Goal: Information Seeking & Learning: Learn about a topic

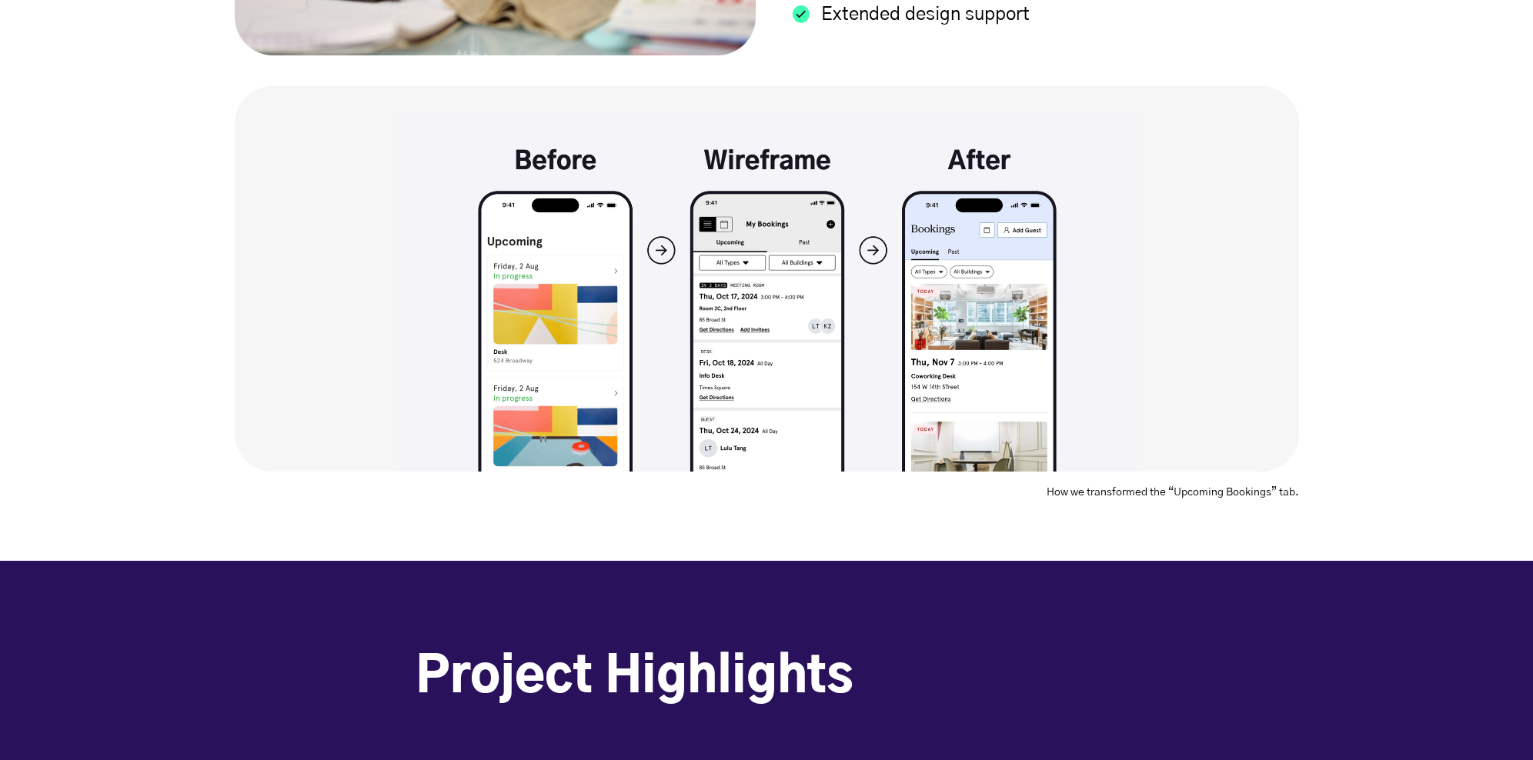
click at [1299, 179] on div "How we transformed the “Upcoming Bookings” tab." at bounding box center [767, 292] width 1110 height 412
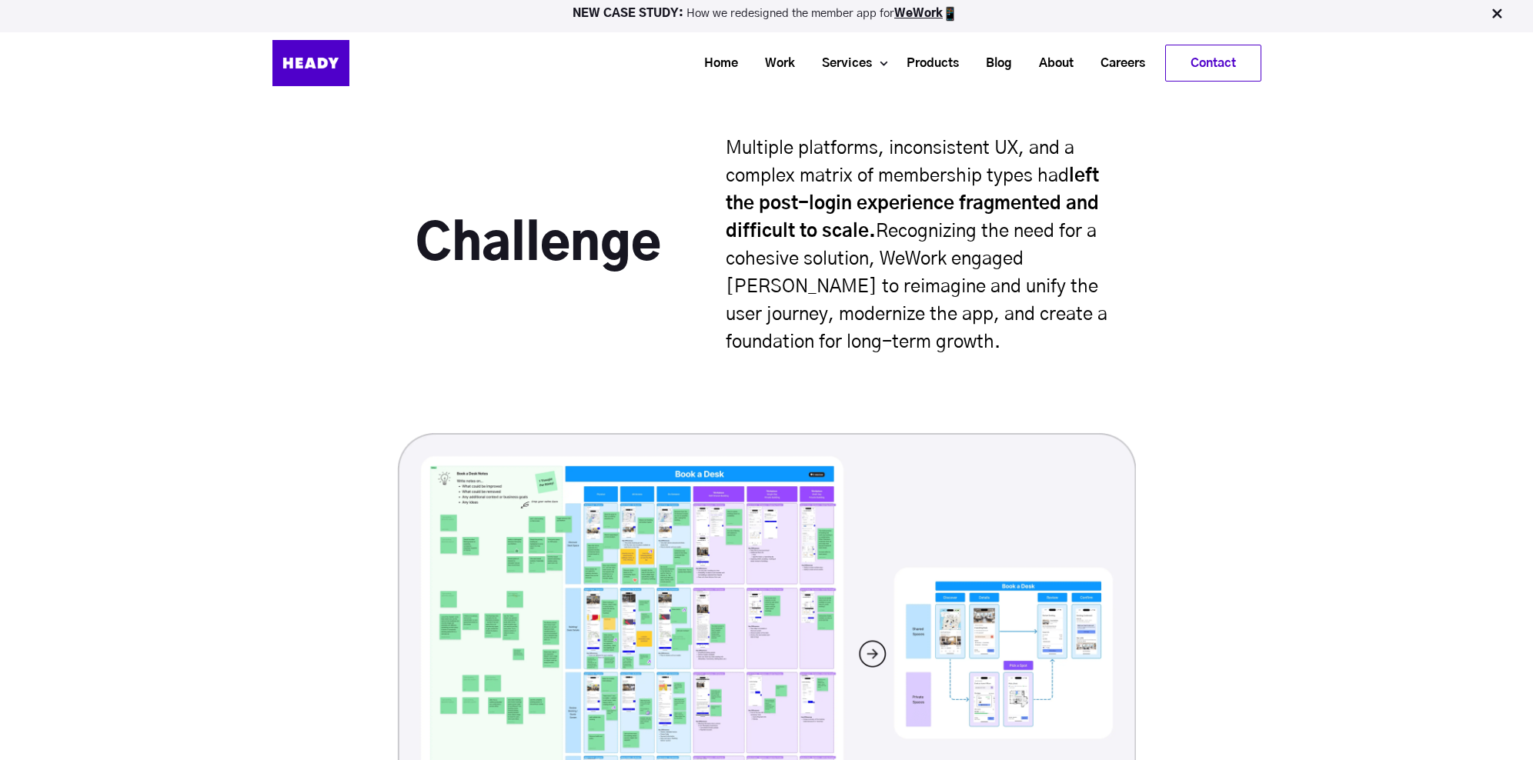
scroll to position [3912, 0]
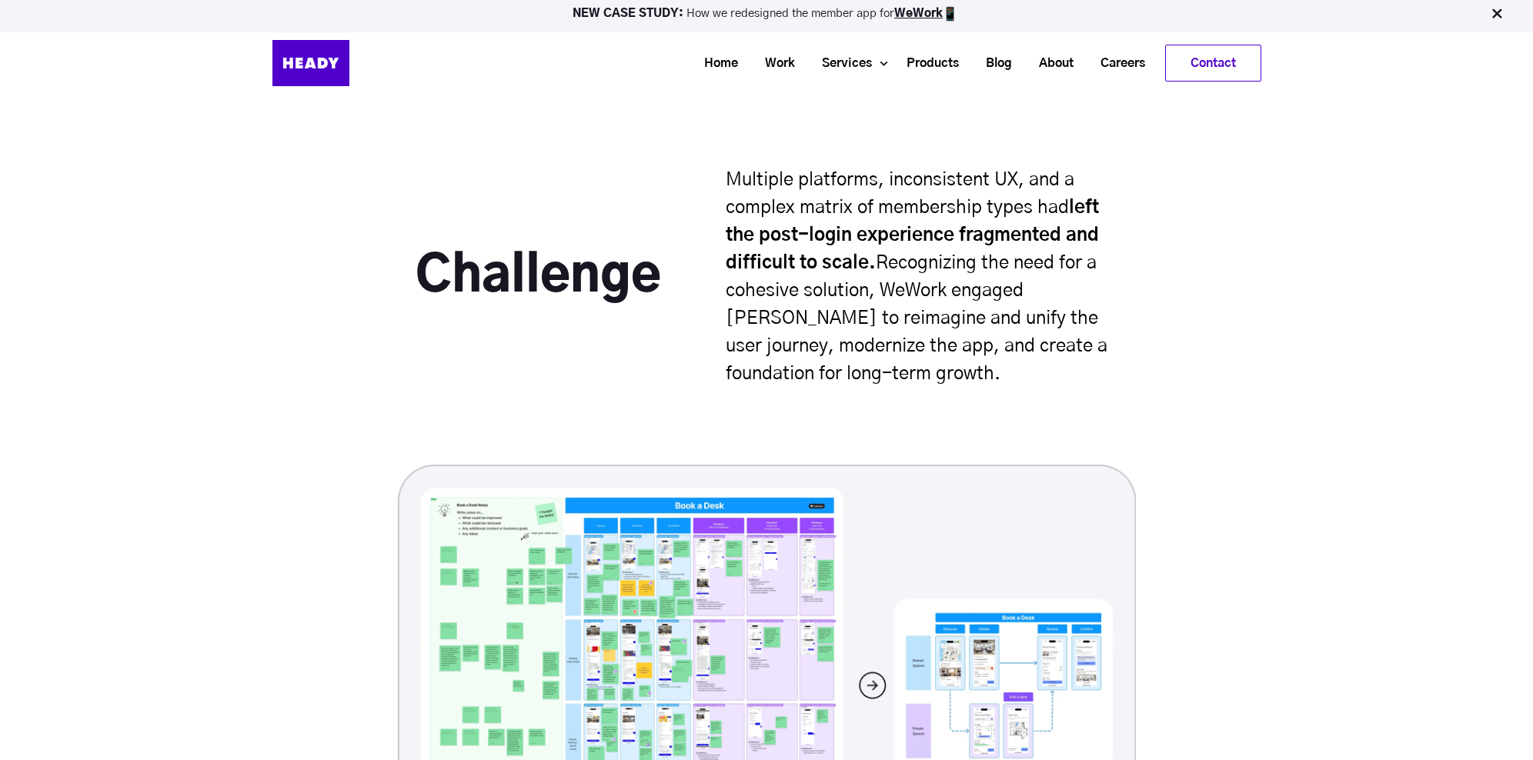
click at [807, 195] on p "Multiple platforms, inconsistent UX, and a complex matrix of membership types h…" at bounding box center [922, 277] width 392 height 222
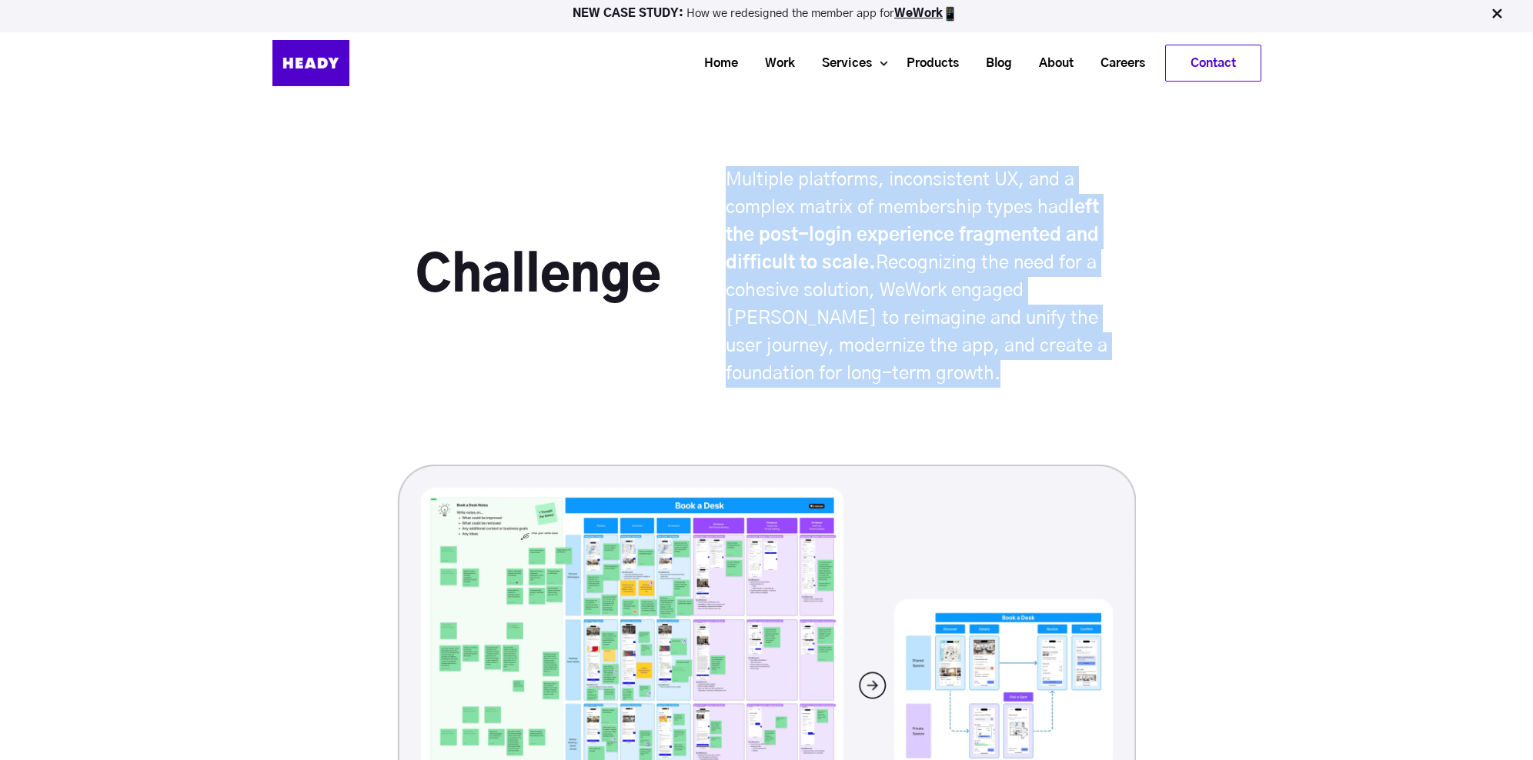
click at [807, 195] on p "Multiple platforms, inconsistent UX, and a complex matrix of membership types h…" at bounding box center [922, 277] width 392 height 222
copy div "Multiple platforms, inconsistent UX, and a complex matrix of membership types h…"
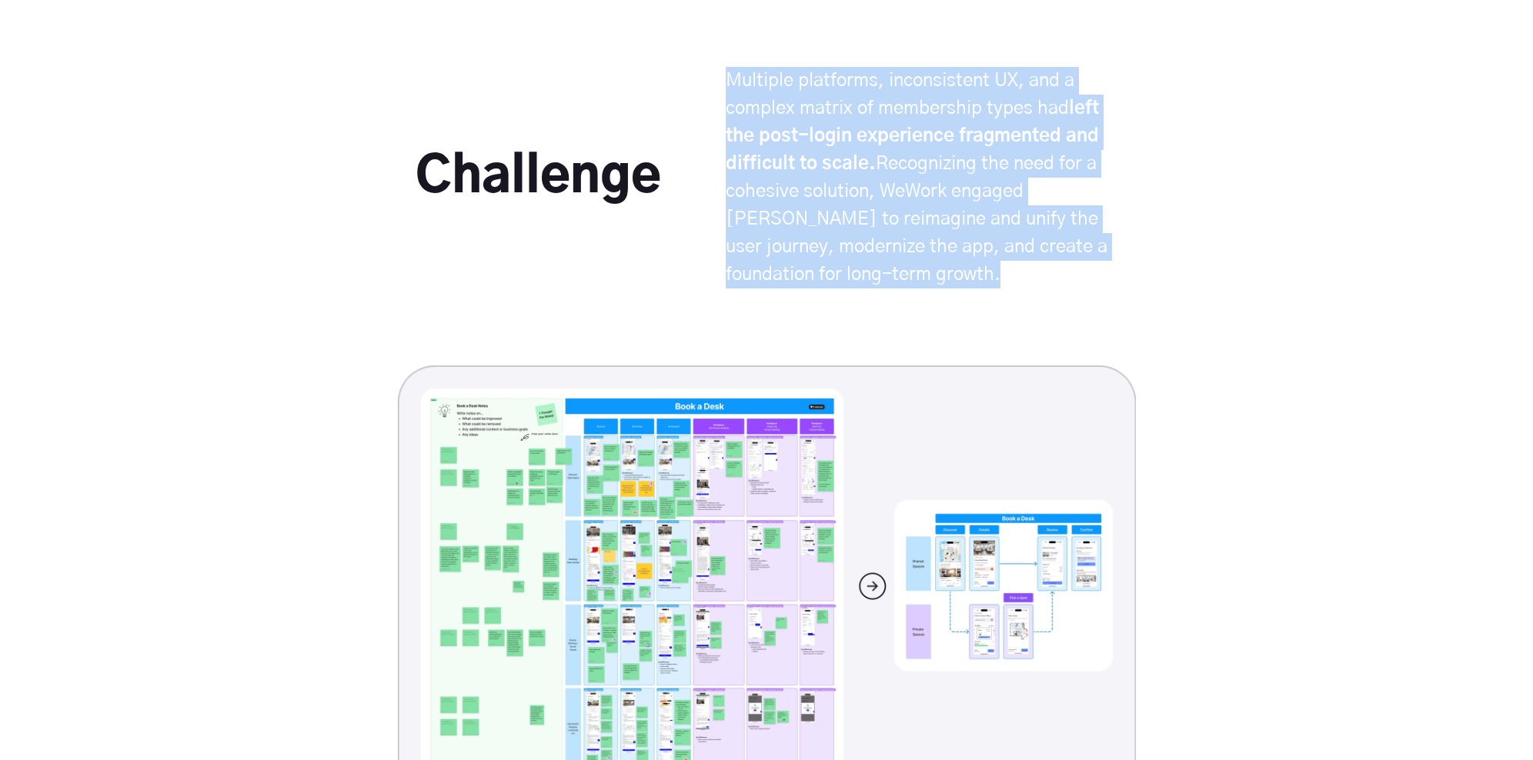
scroll to position [4012, 0]
click at [633, 280] on div "Challenge Multiple platforms, inconsistent UX, and a complex matrix of membersh…" at bounding box center [767, 215] width 703 height 299
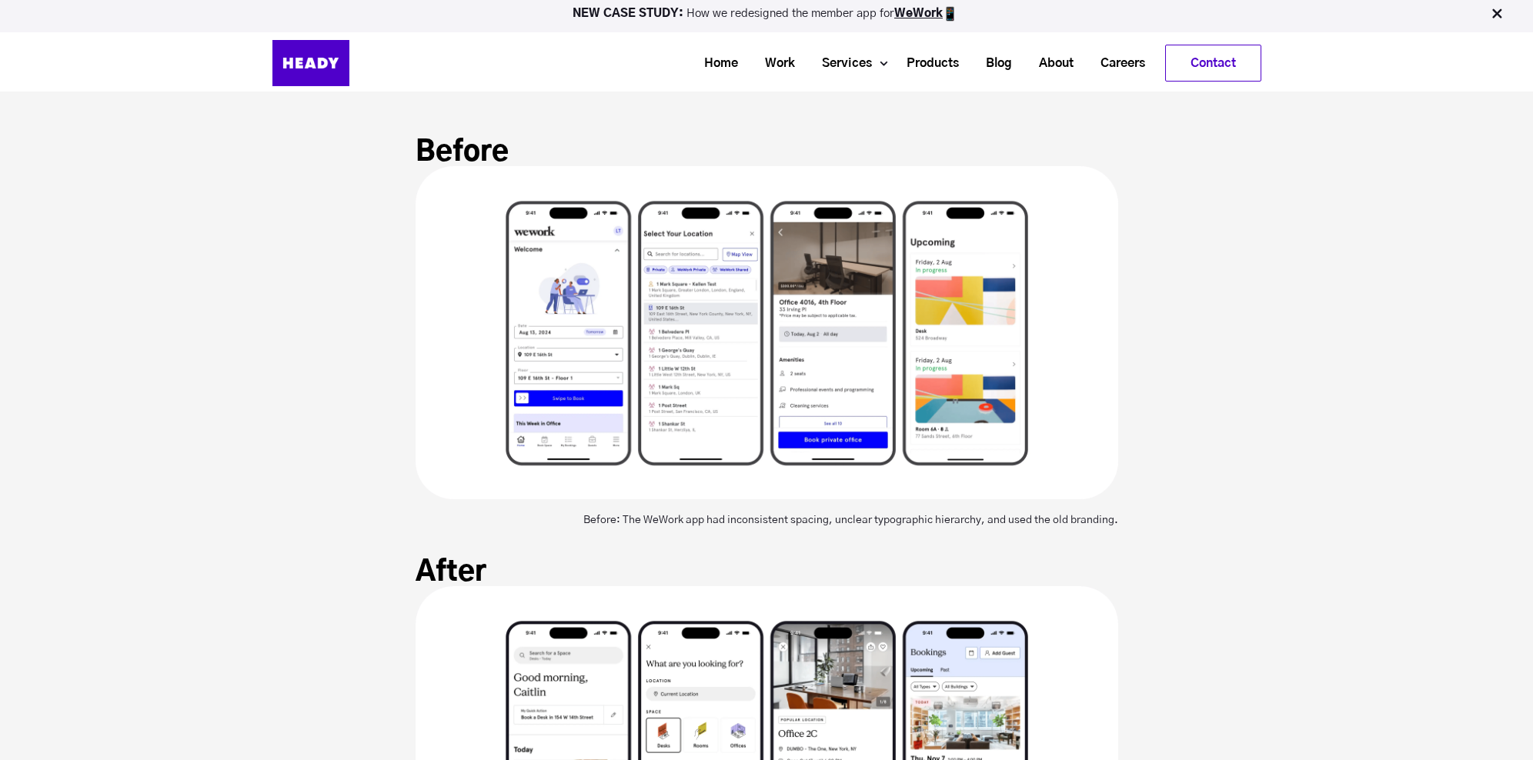
scroll to position [5164, 0]
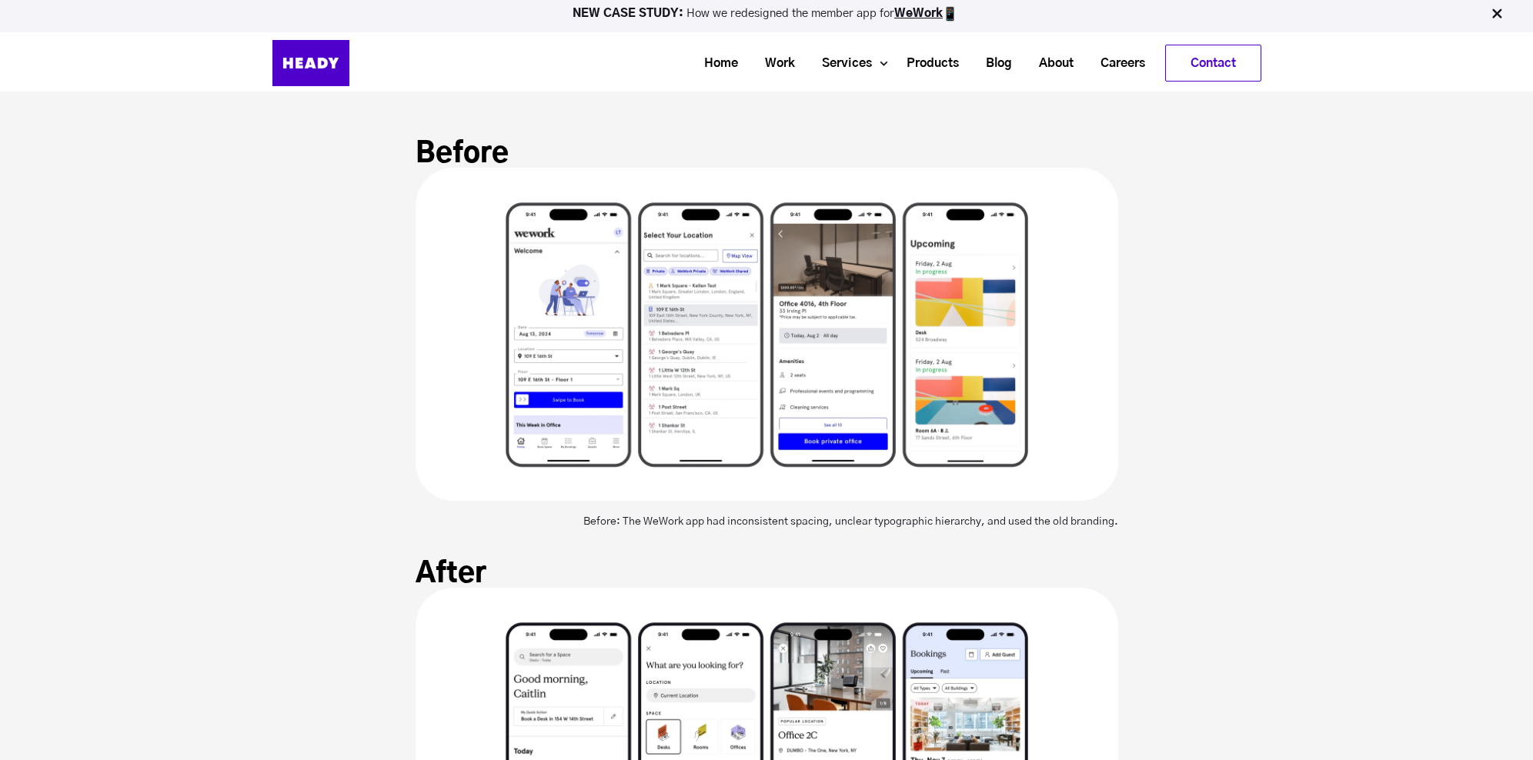
click at [760, 517] on div "Before: The WeWork app had inconsistent spacing, unclear typographic hierarchy,…" at bounding box center [767, 514] width 703 height 26
copy span "Before: The WeWork app had inconsistent spacing, unclear typographic hierarchy,…"
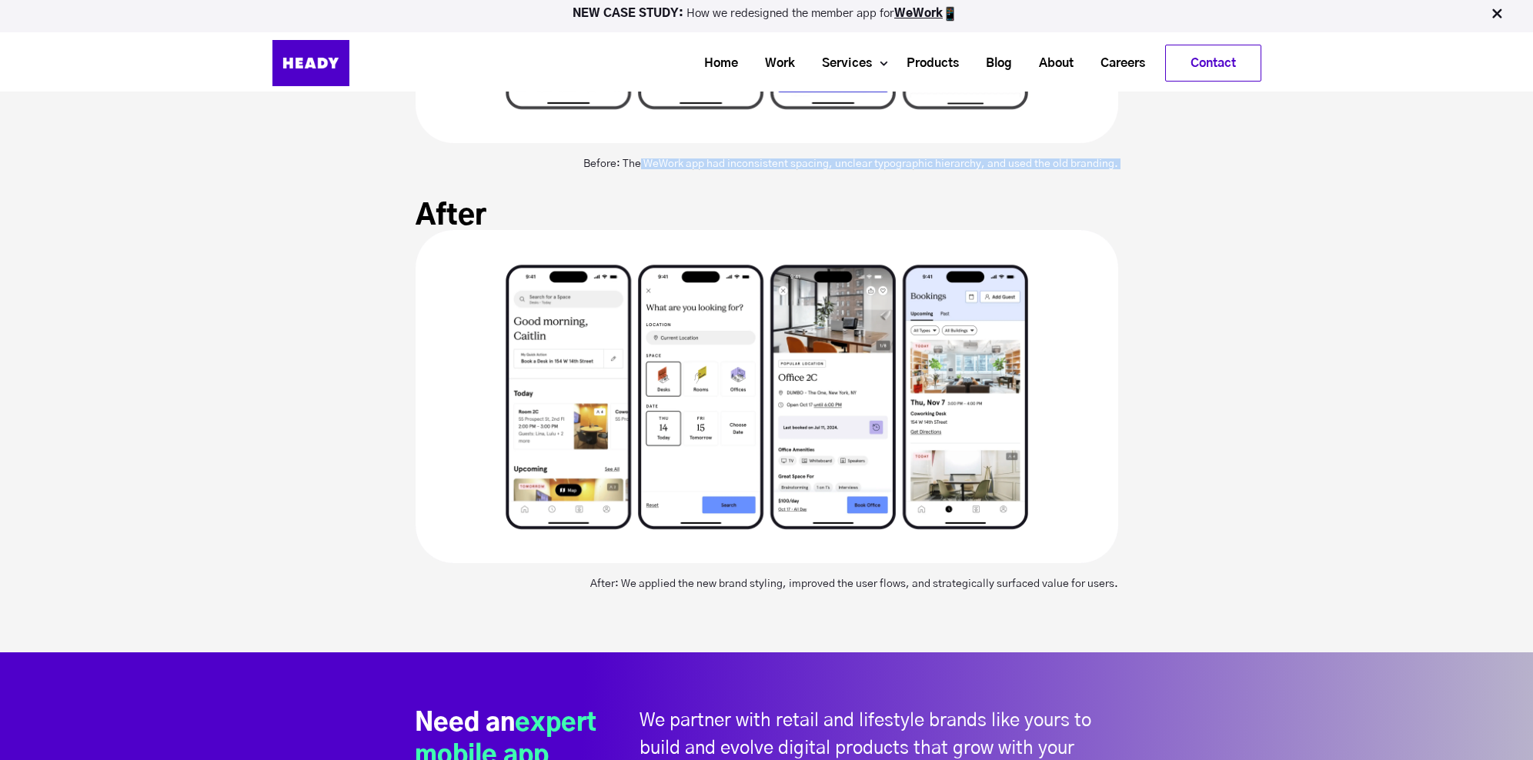
scroll to position [5400, 0]
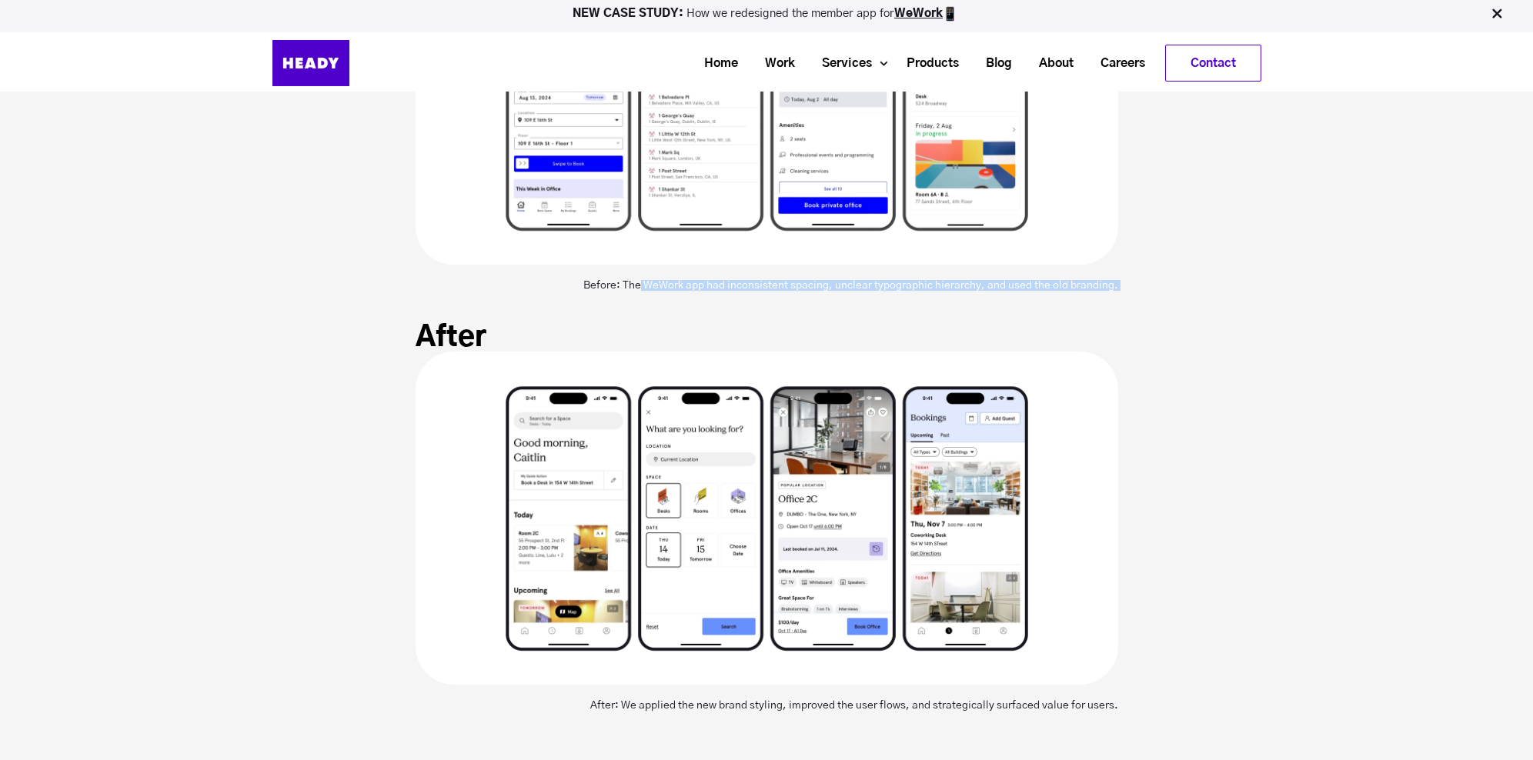
click at [1358, 422] on section "After After: We applied the new brand styling, improved the user flows, and str…" at bounding box center [766, 548] width 1533 height 451
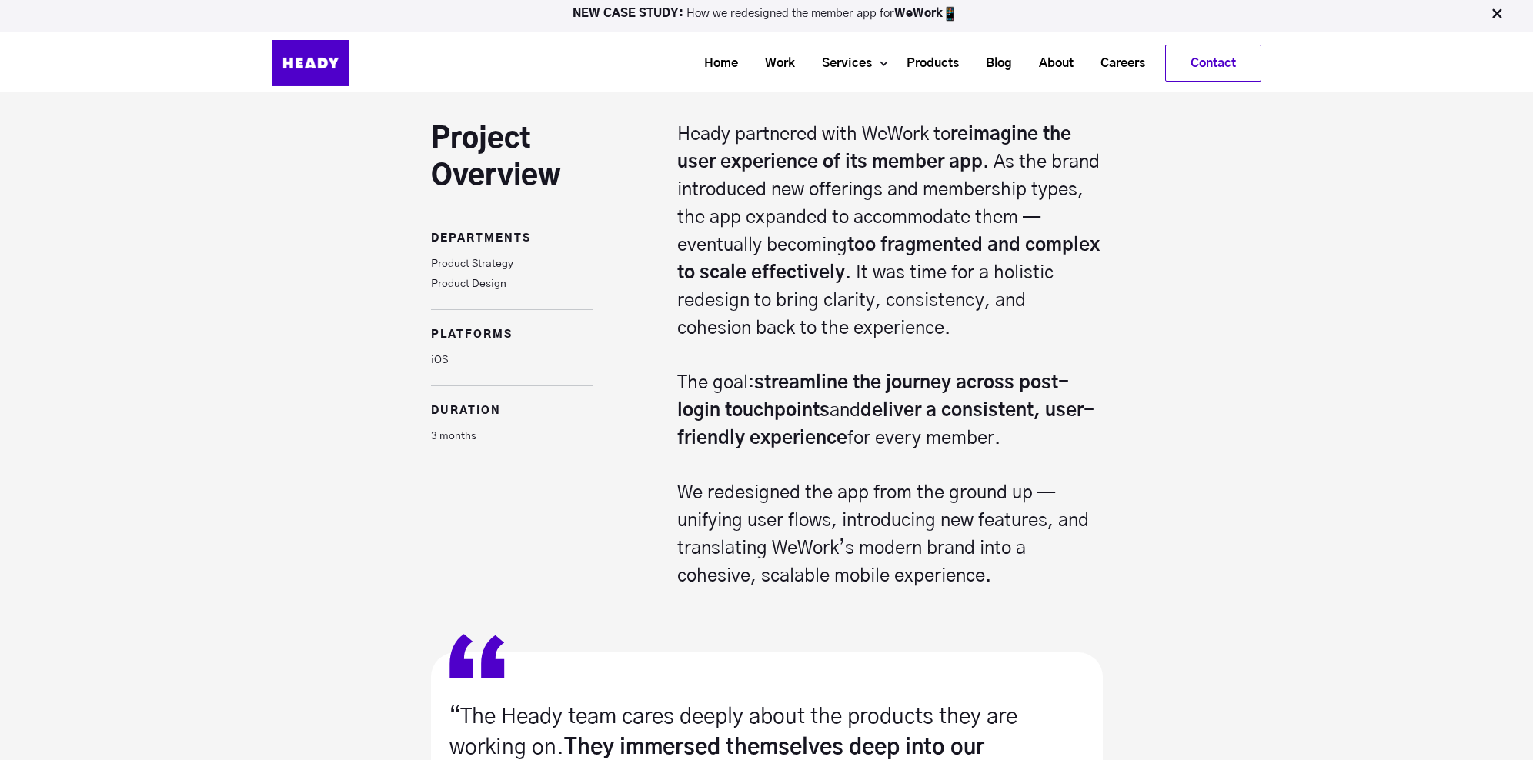
scroll to position [1169, 0]
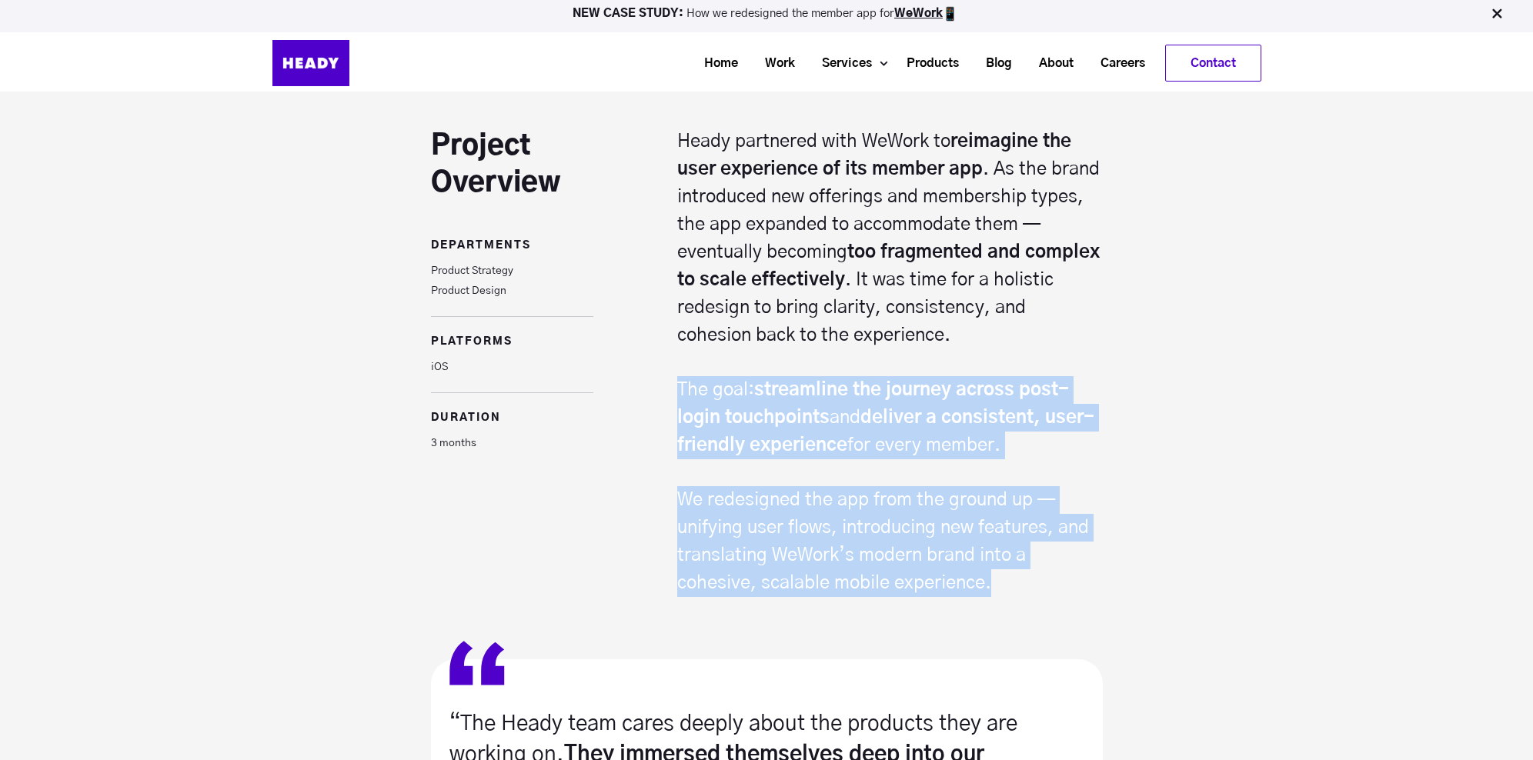
drag, startPoint x: 682, startPoint y: 381, endPoint x: 1043, endPoint y: 571, distance: 407.9
click at [1043, 574] on div "Heady partnered with WeWork to reimagine the user experience of its member app …" at bounding box center [890, 362] width 426 height 469
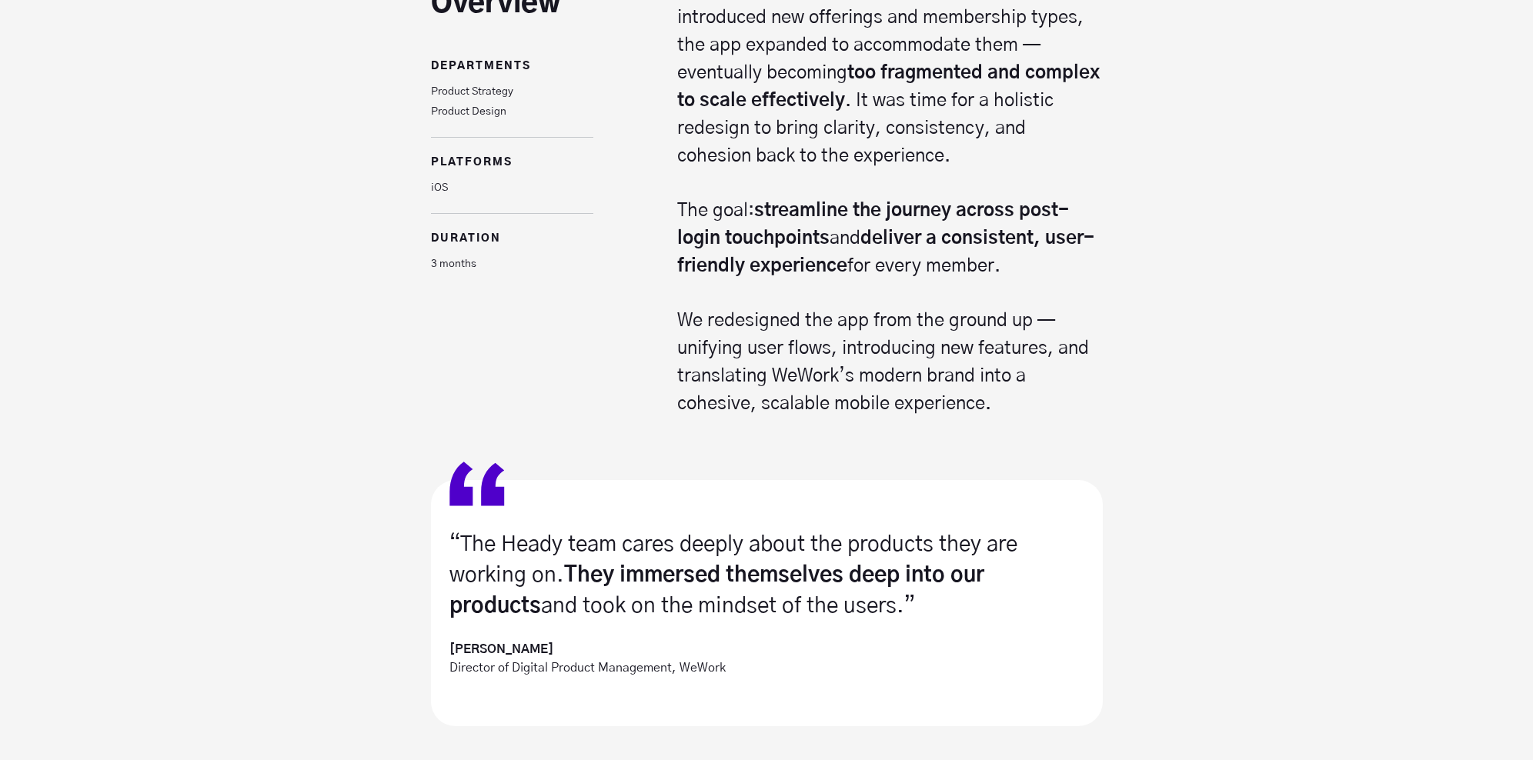
click at [1311, 511] on div "“The Heady team cares deeply about the products they are working on. They immer…" at bounding box center [766, 618] width 1533 height 401
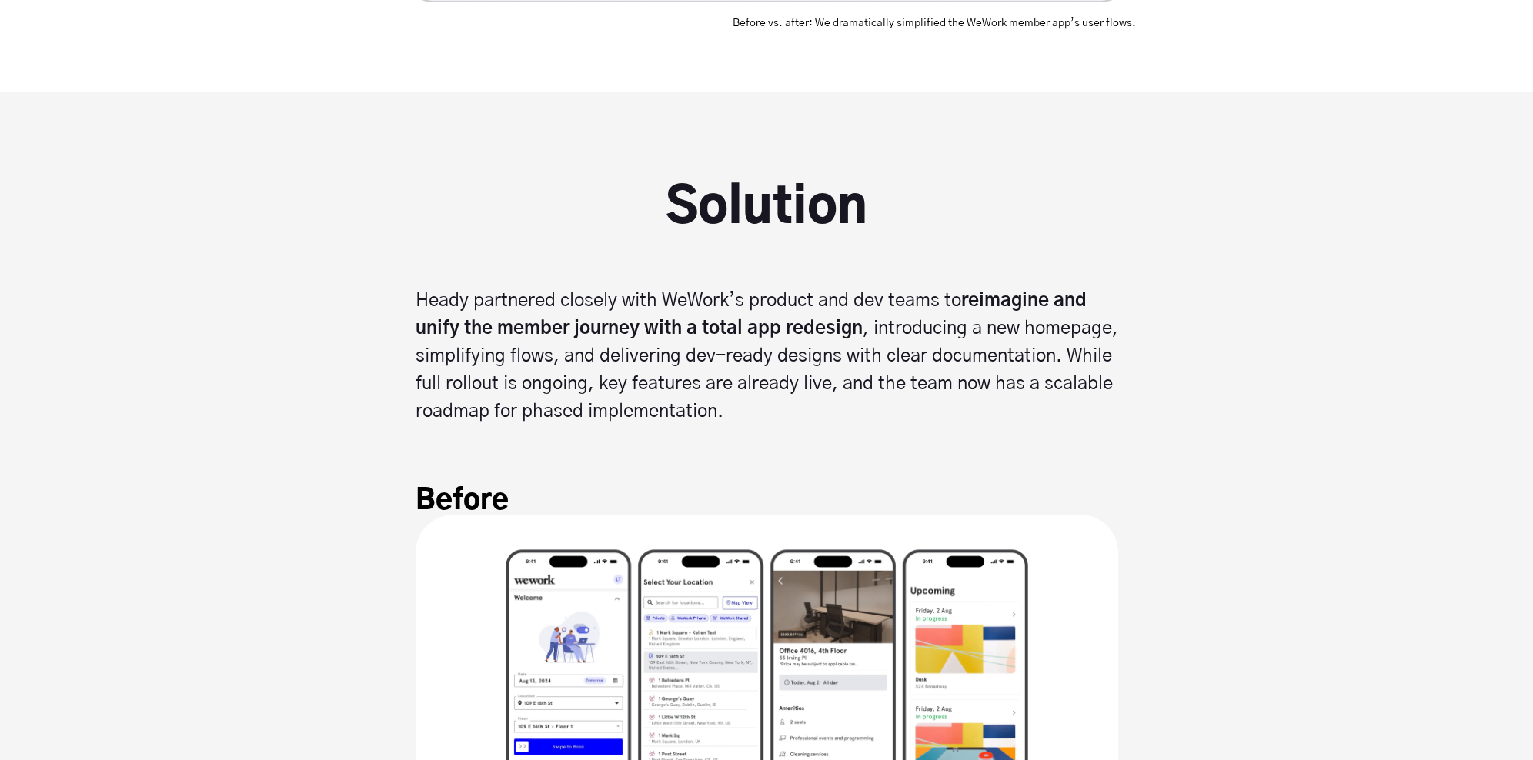
scroll to position [4824, 0]
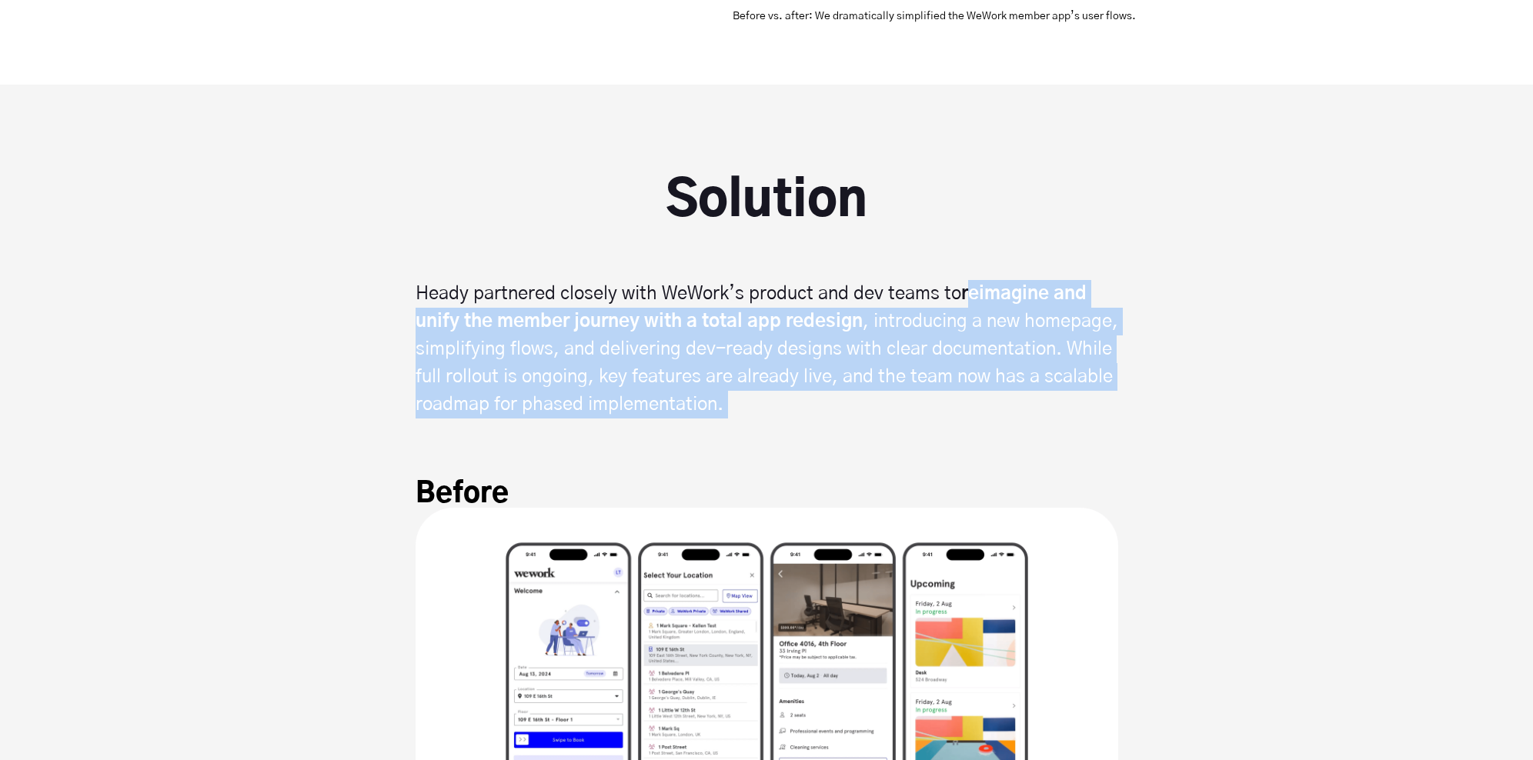
drag, startPoint x: 967, startPoint y: 286, endPoint x: 1037, endPoint y: 430, distance: 160.0
click at [1037, 430] on div "Solution Heady partnered closely with WeWork’s product and dev teams to reimagi…" at bounding box center [767, 342] width 703 height 331
copy div "reimagine and unify the member journey with a total app redesign , introducing …"
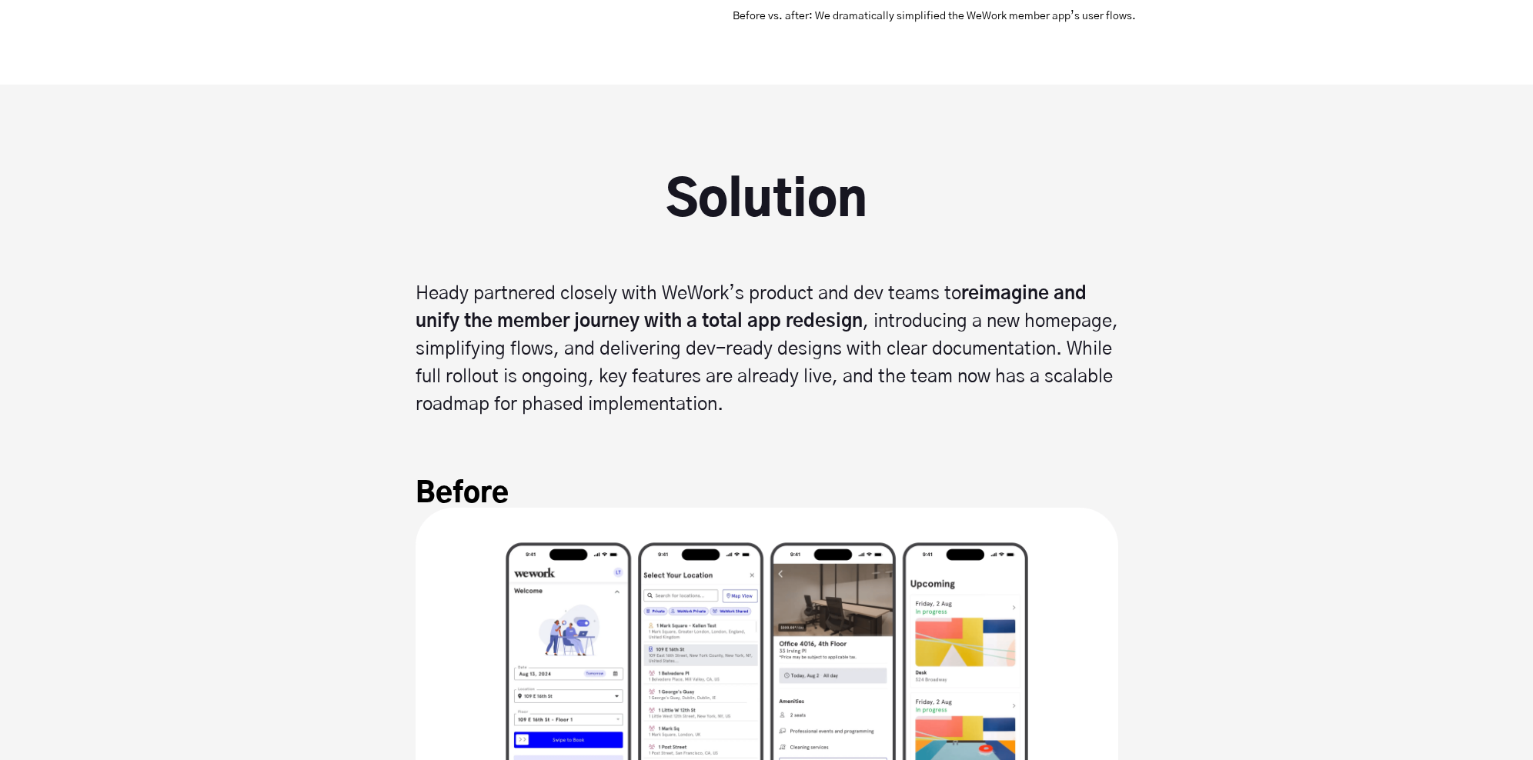
click at [1274, 510] on section "Solution Heady partnered closely with WeWork’s product and dev teams to reimagi…" at bounding box center [766, 492] width 1533 height 815
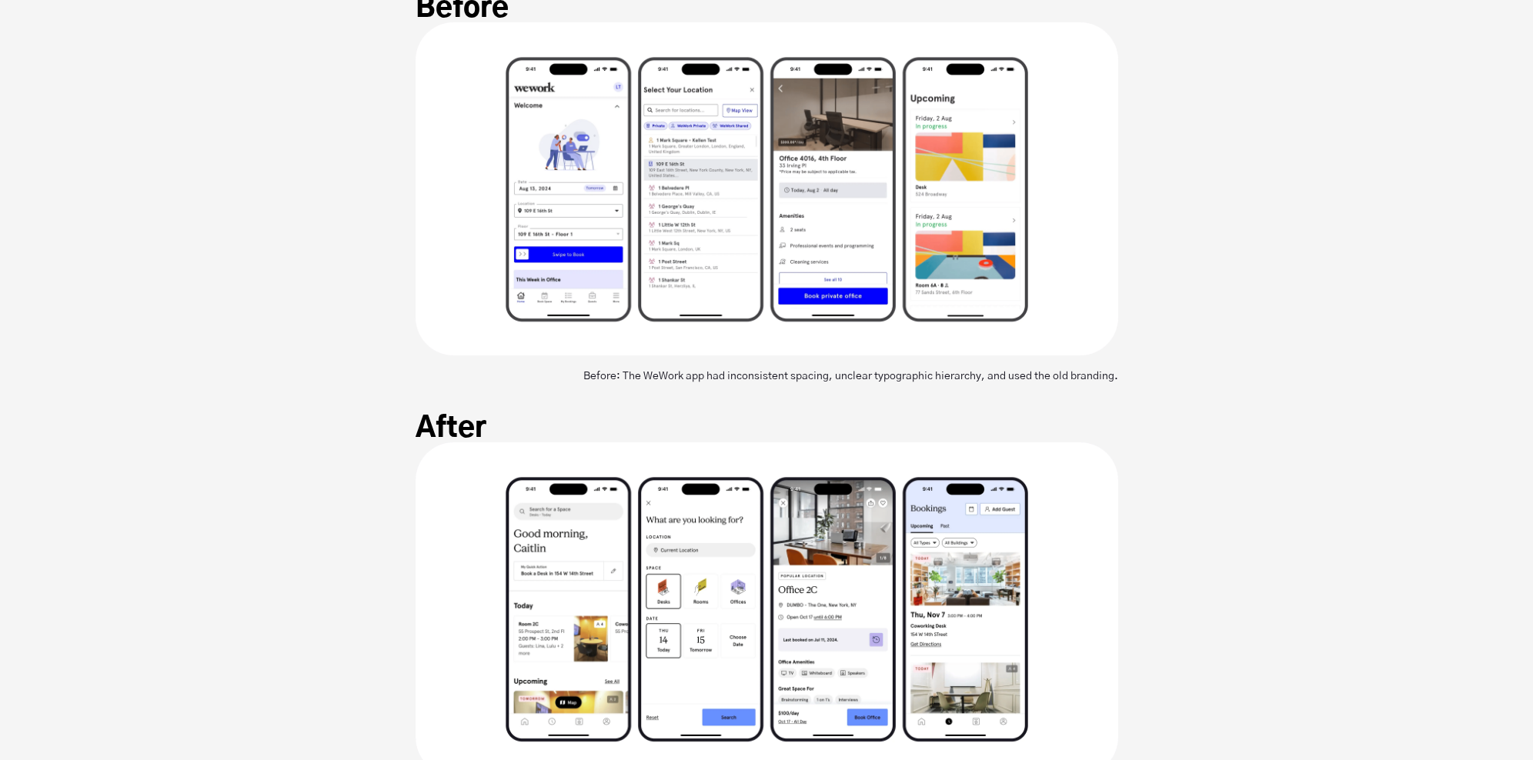
scroll to position [5314, 0]
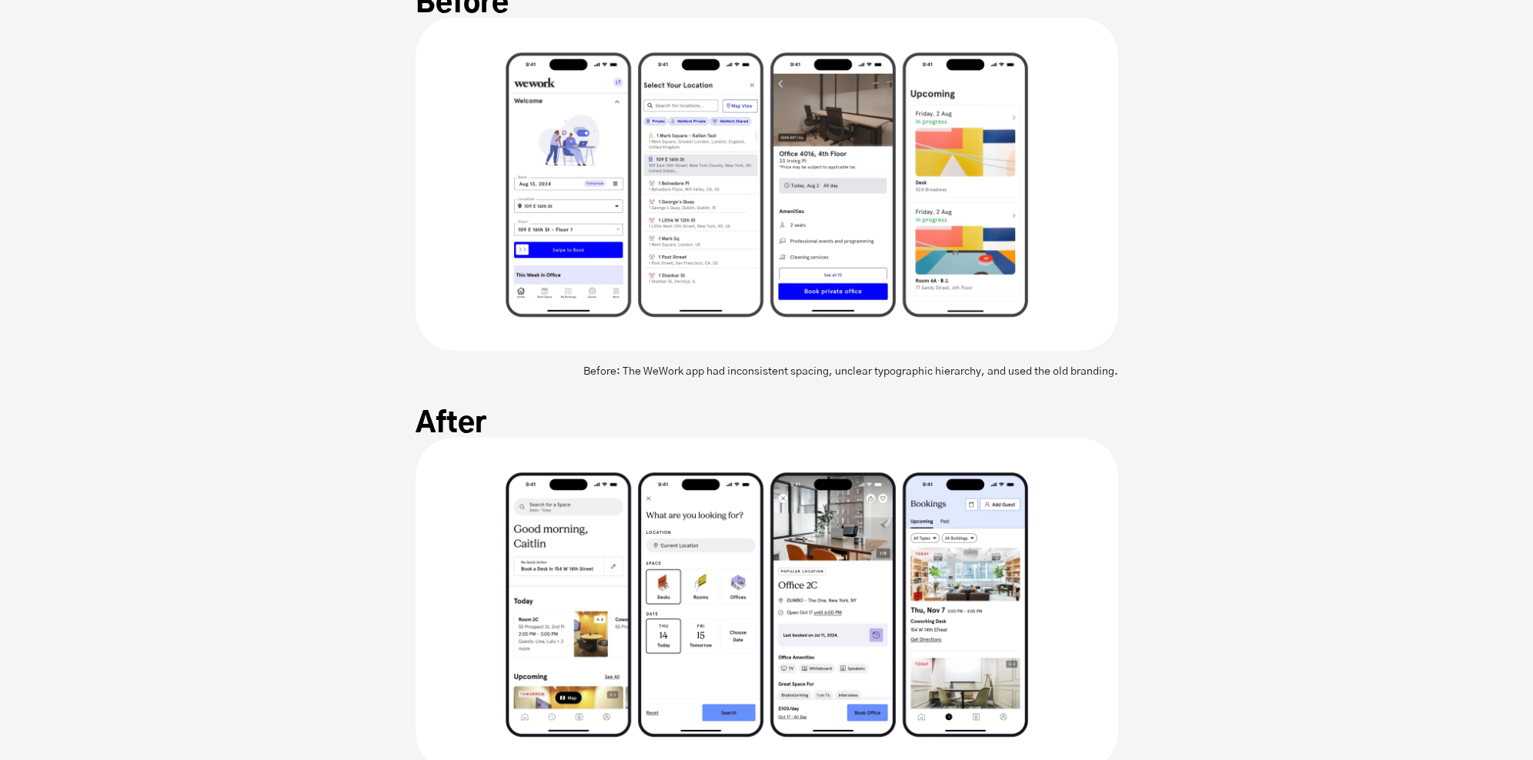
click at [1303, 80] on section "Solution Heady partnered closely with WeWork’s product and dev teams to reimagi…" at bounding box center [766, 1] width 1533 height 815
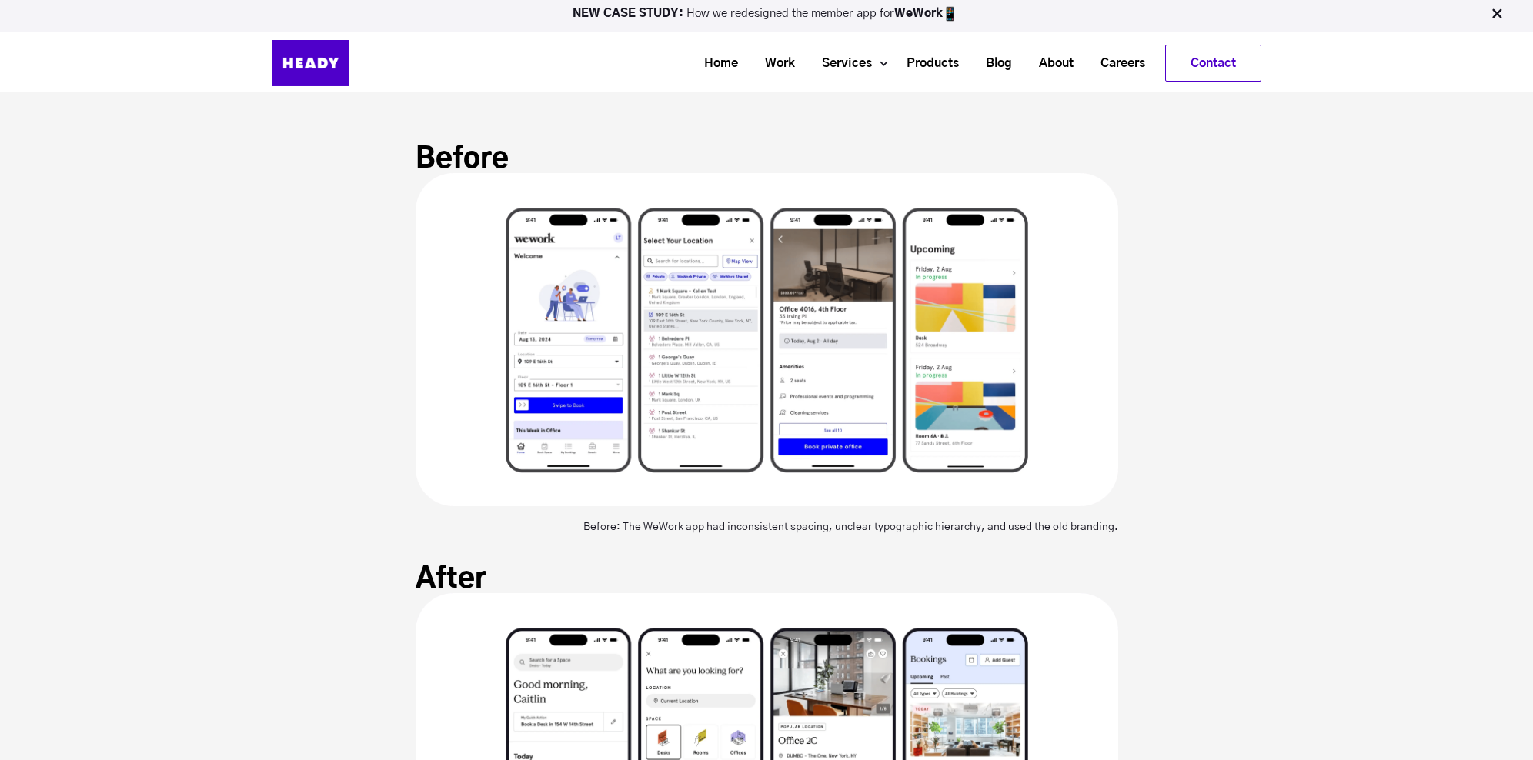
scroll to position [5159, 0]
click at [618, 522] on div "Before: The WeWork app had inconsistent spacing, unclear typographic hierarchy,…" at bounding box center [767, 519] width 703 height 26
copy span "Before: The WeWork app had inconsistent spacing, unclear typographic hierarchy,…"
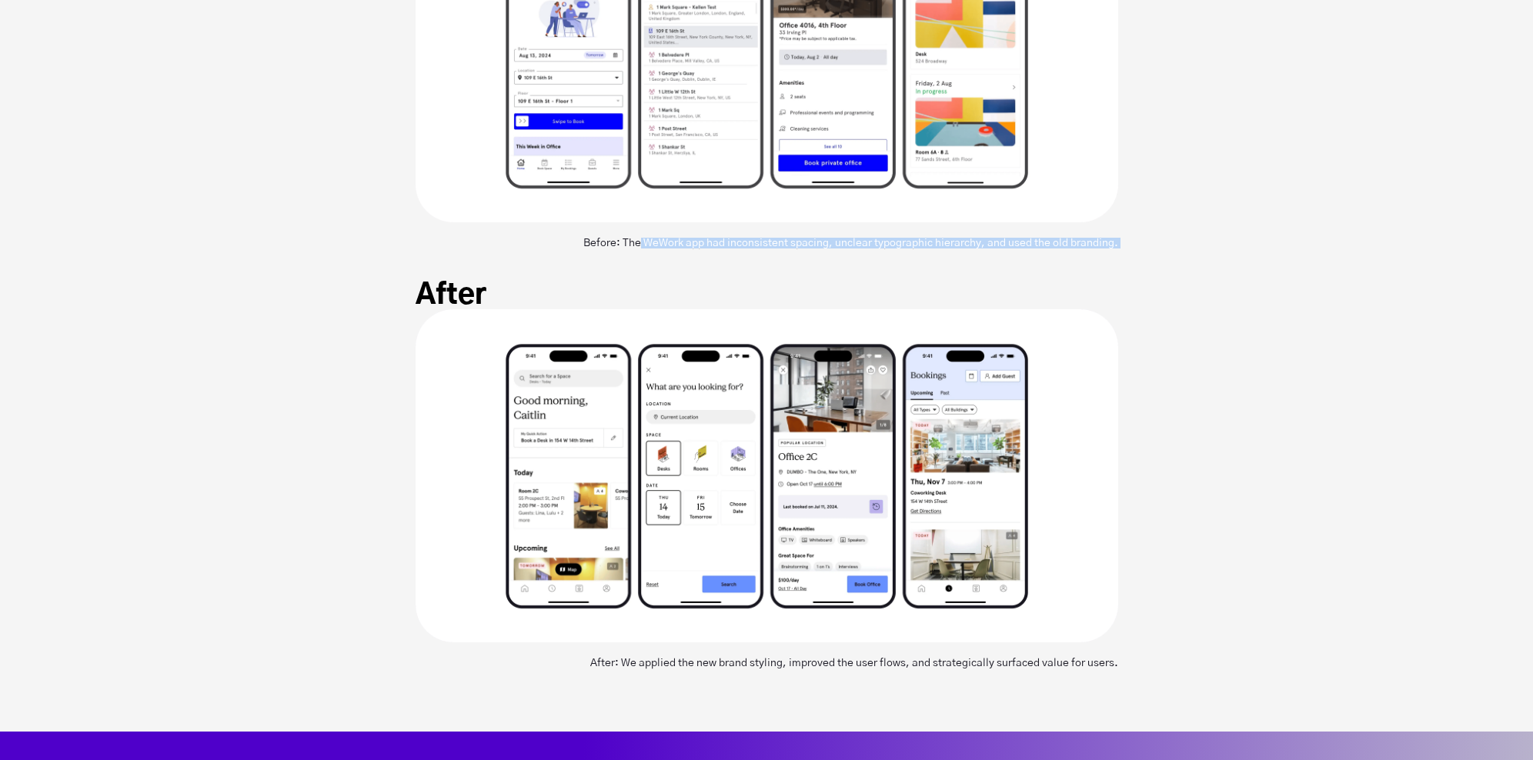
scroll to position [5485, 0]
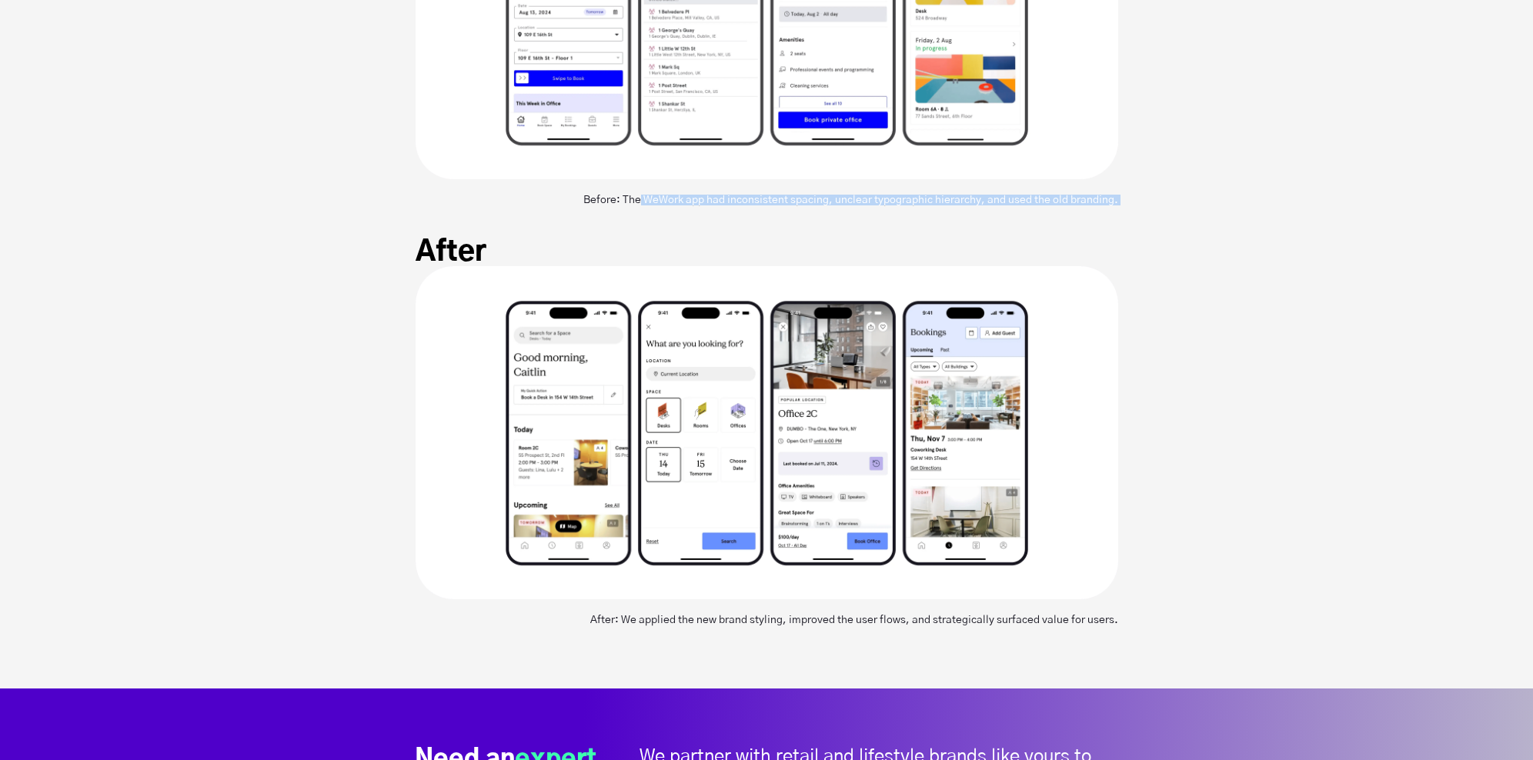
click at [1311, 323] on section "After After: We applied the new brand styling, improved the user flows, and str…" at bounding box center [766, 463] width 1533 height 451
click at [753, 620] on div "After: We applied the new brand styling, improved the user flows, and strategic…" at bounding box center [767, 612] width 703 height 26
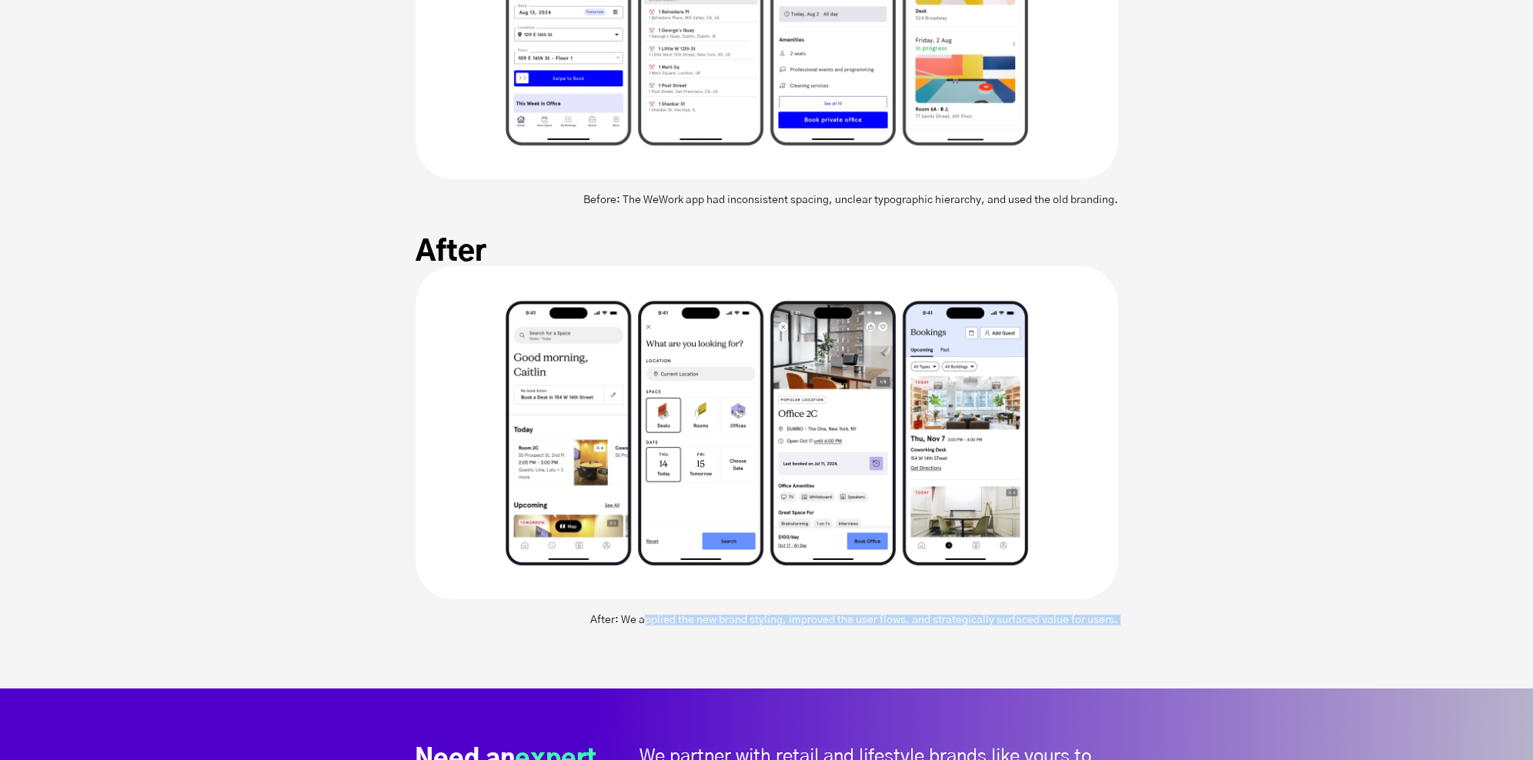
click at [753, 620] on div "After: We applied the new brand styling, improved the user flows, and strategic…" at bounding box center [767, 612] width 703 height 26
copy span "After: We applied the new brand styling, improved the user flows, and strategic…"
click at [1349, 299] on section "After After: We applied the new brand styling, improved the user flows, and str…" at bounding box center [766, 463] width 1533 height 451
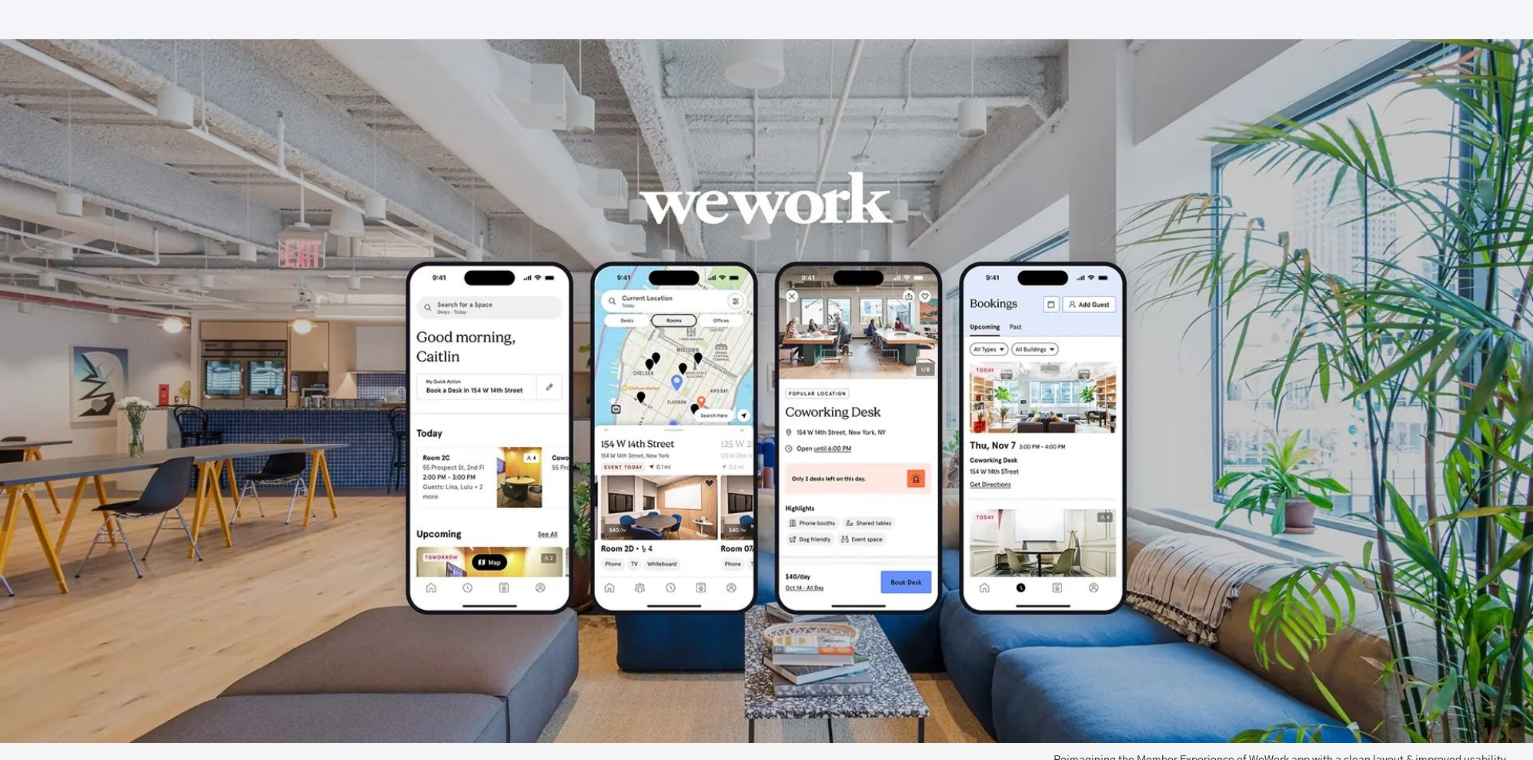
scroll to position [438, 0]
